Goal: Share content

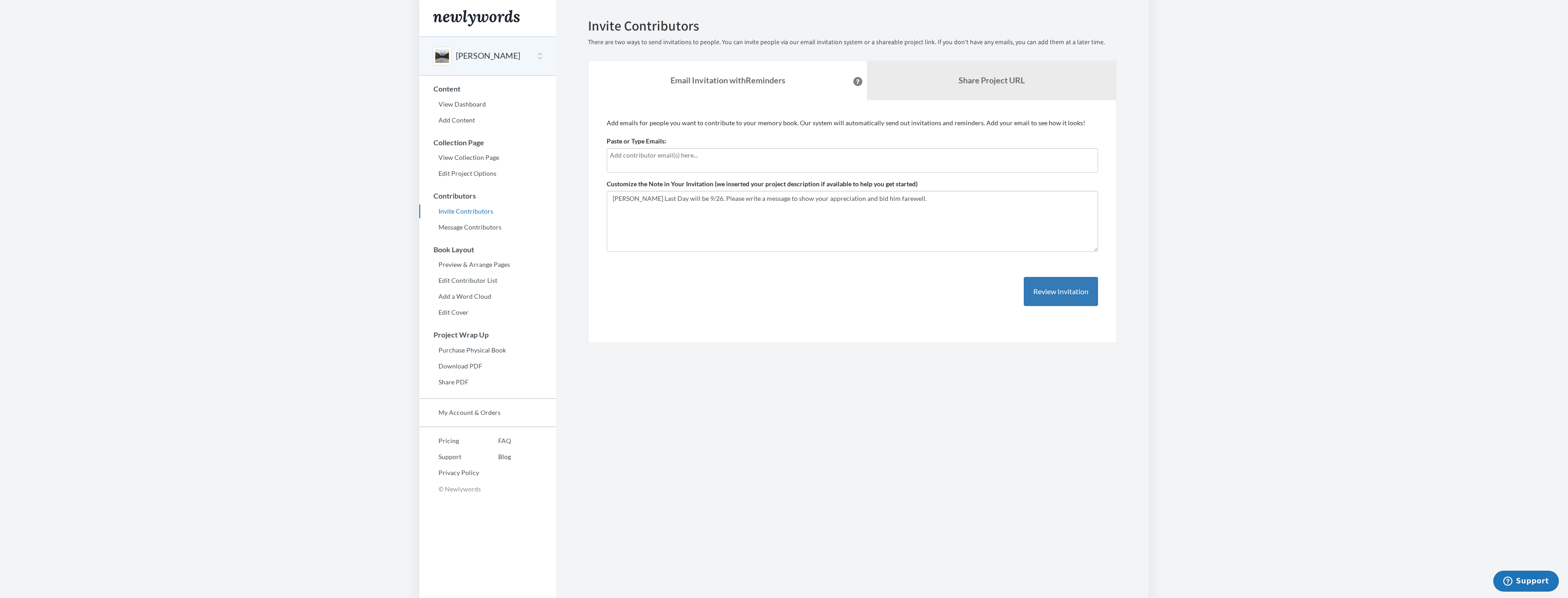
click at [814, 158] on input "text" at bounding box center [852, 155] width 485 height 10
click at [978, 82] on b "Share Project URL" at bounding box center [992, 80] width 66 height 10
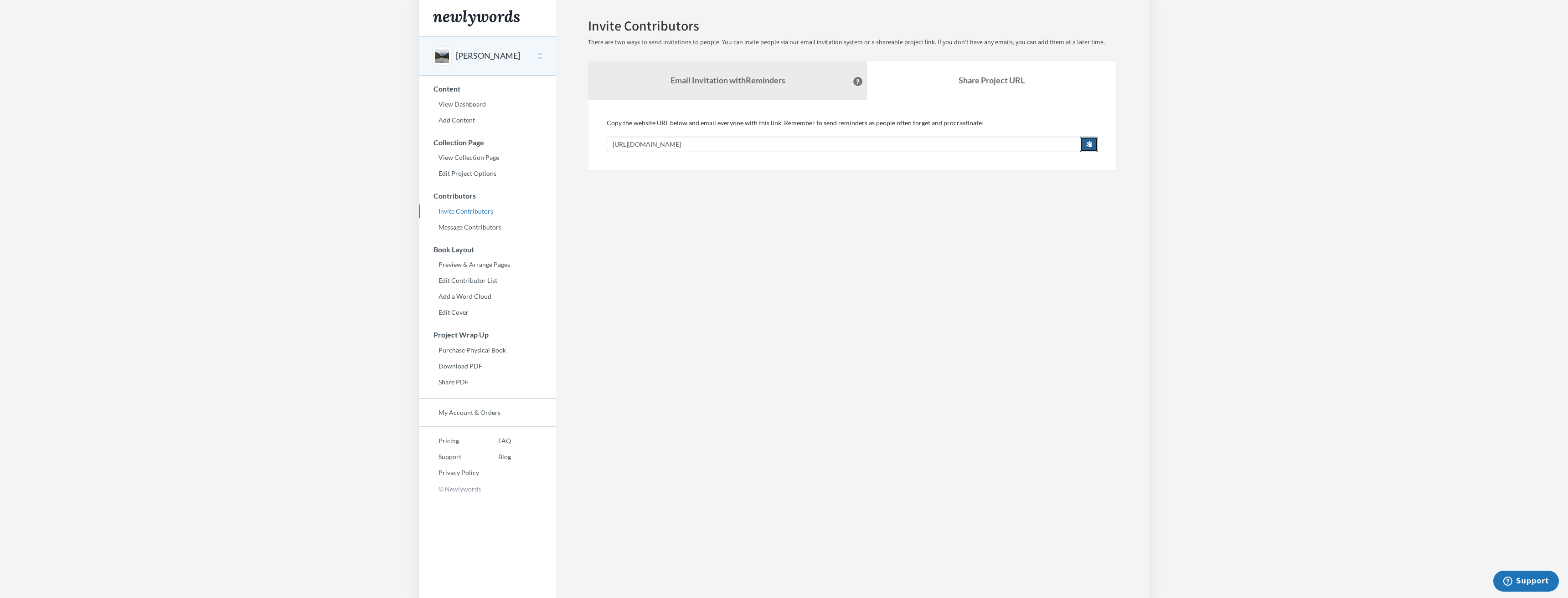
click at [1090, 146] on span "button" at bounding box center [1089, 144] width 6 height 6
click at [982, 341] on section "Emails have been sent! Invite Contributors There are two ways to send invitatio…" at bounding box center [852, 299] width 592 height 598
click at [499, 23] on img "Main" at bounding box center [476, 18] width 86 height 16
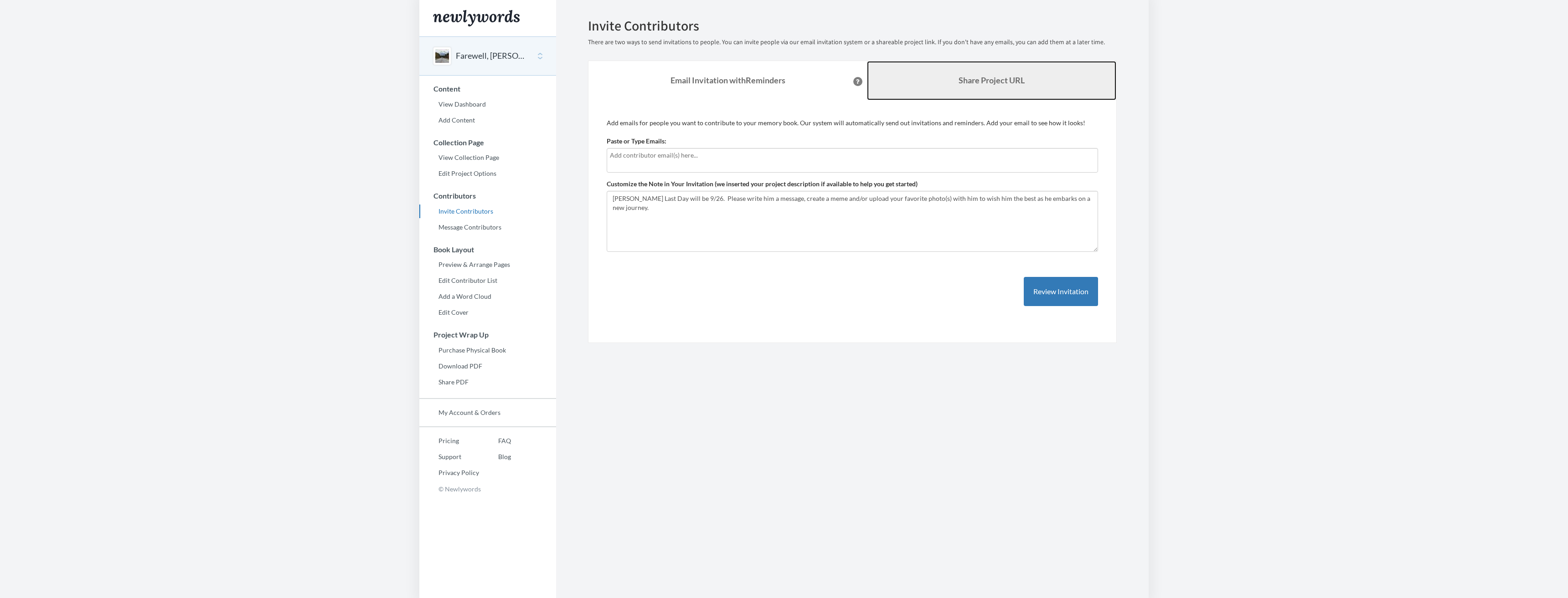
click at [1004, 83] on b "Share Project URL" at bounding box center [992, 80] width 66 height 10
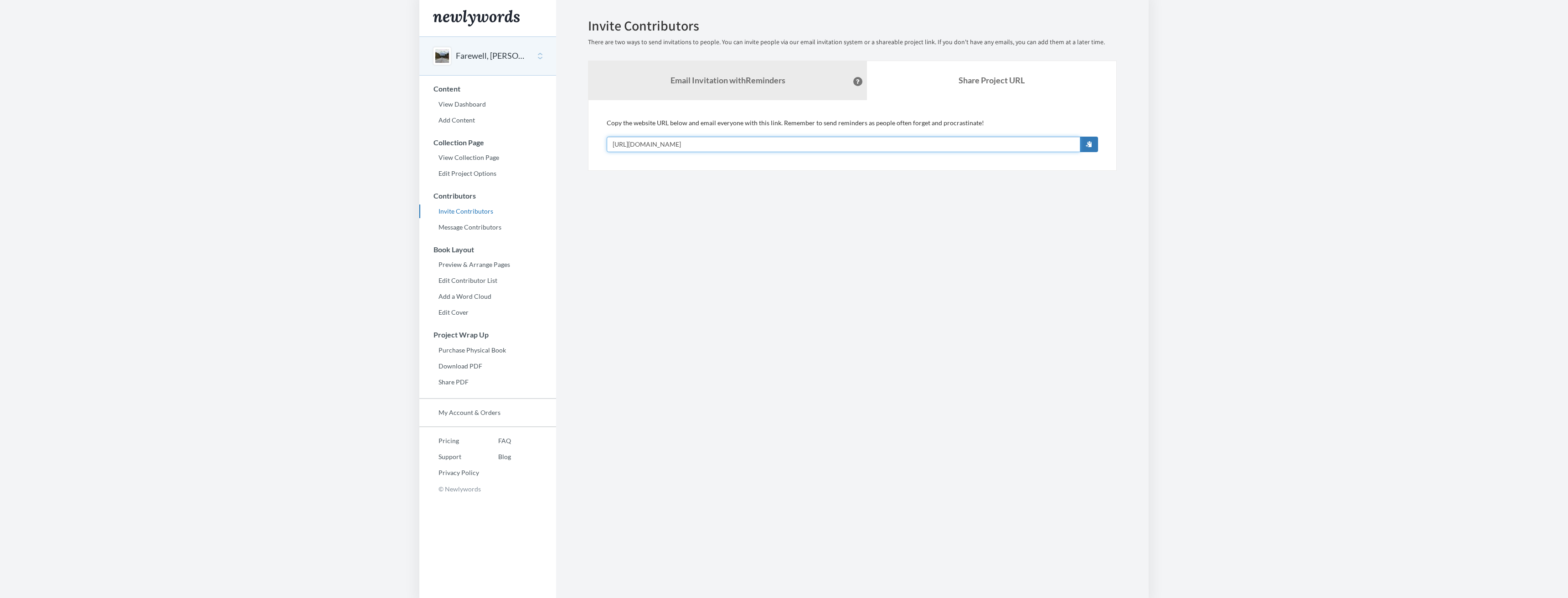
click at [775, 151] on input "https://www.newlywords.com/glenn_szerlong_farewell" at bounding box center [844, 144] width 474 height 15
click at [482, 58] on button "Farewell, [PERSON_NAME]" at bounding box center [492, 55] width 74 height 12
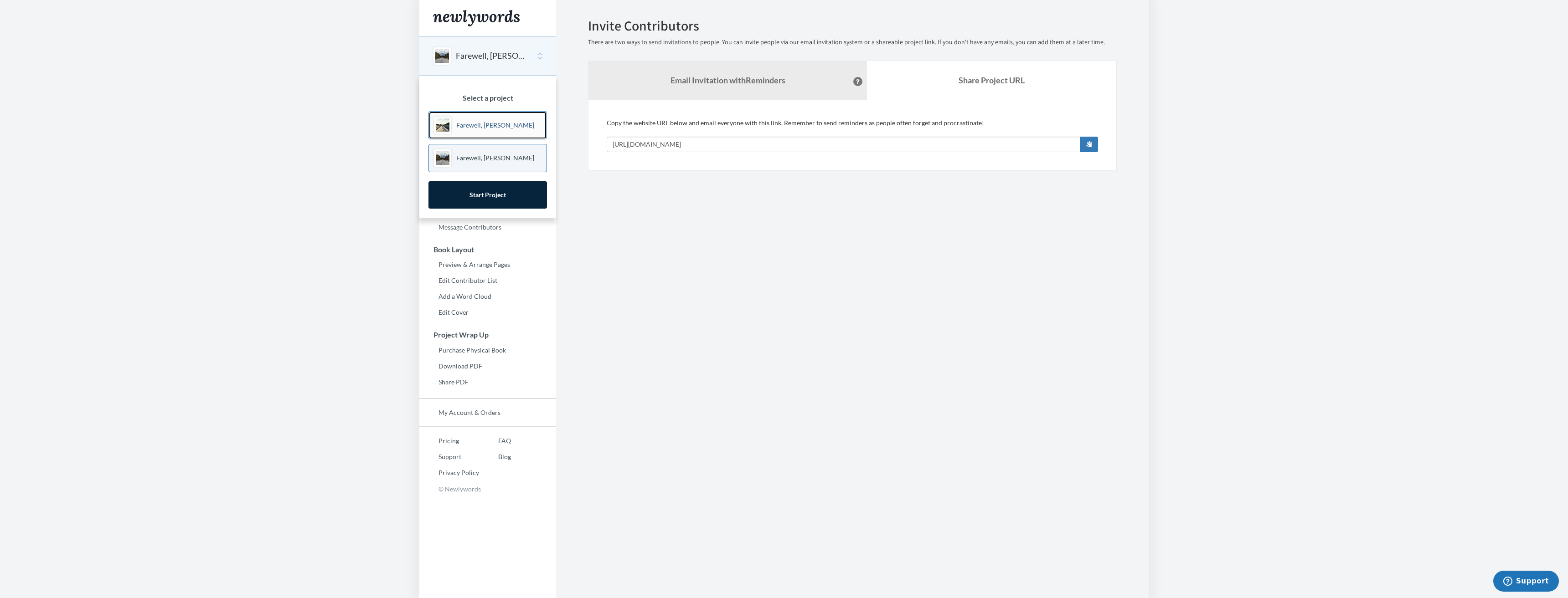
click at [489, 125] on p "Farewell, [PERSON_NAME]" at bounding box center [495, 125] width 78 height 9
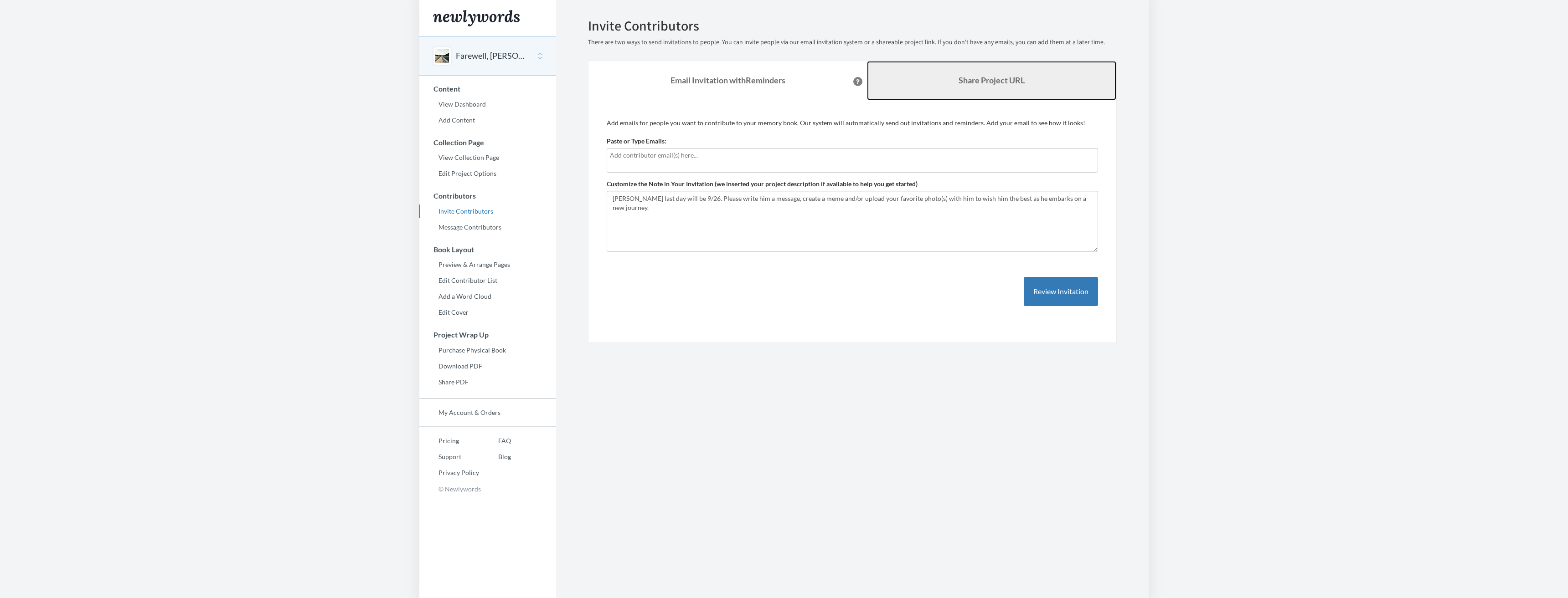
click at [995, 76] on b "Share Project URL" at bounding box center [992, 80] width 66 height 10
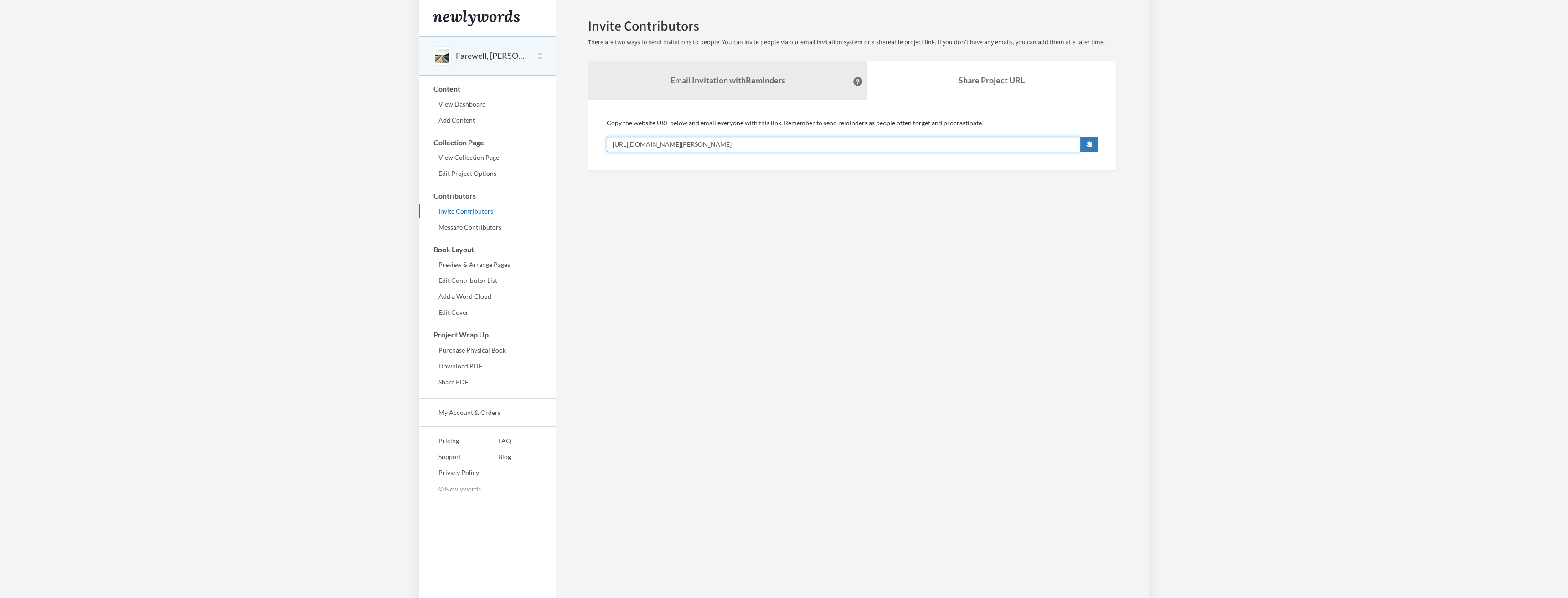
click at [898, 146] on input "[URL][DOMAIN_NAME][PERSON_NAME]" at bounding box center [844, 144] width 474 height 15
click at [1188, 213] on body "Main menu [PERSON_NAME] Select a project [PERSON_NAME] Farewell, [PERSON_NAME] …" at bounding box center [784, 299] width 1568 height 598
